Goal: Information Seeking & Learning: Compare options

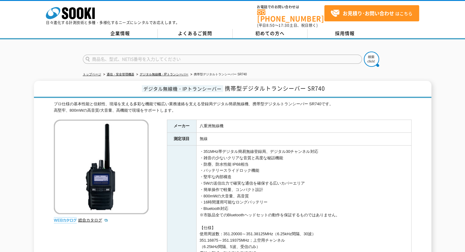
click at [159, 55] on input "text" at bounding box center [222, 59] width 279 height 9
type input "PL1"
click at [364, 52] on button at bounding box center [371, 59] width 15 height 15
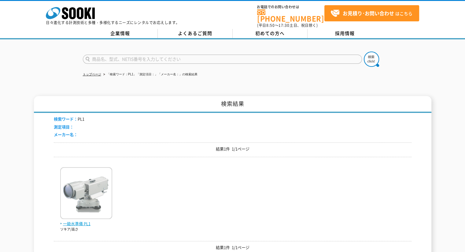
click at [78, 221] on span "一級水準儀 PL1" at bounding box center [86, 224] width 52 height 6
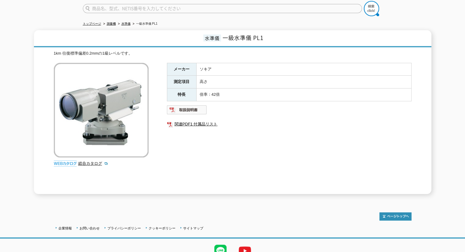
scroll to position [10, 0]
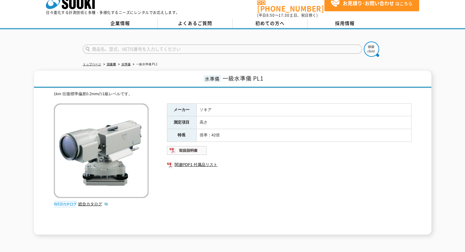
click at [112, 45] on input "text" at bounding box center [222, 49] width 279 height 9
type input "DiNi"
click at [364, 42] on button at bounding box center [371, 49] width 15 height 15
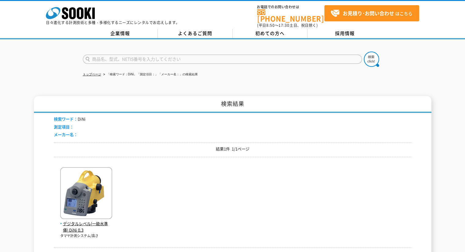
scroll to position [31, 0]
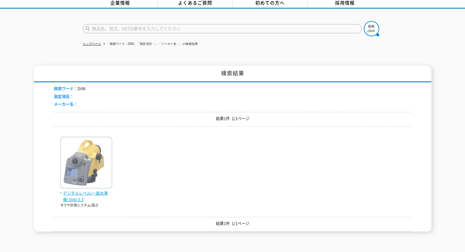
click at [86, 192] on span "デジタルレベル(一級水準儀) DiNi 0.3" at bounding box center [86, 196] width 52 height 13
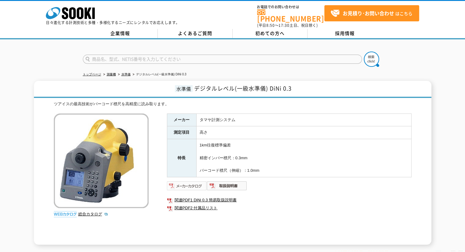
click at [180, 181] on img at bounding box center [187, 186] width 40 height 10
